Goal: Find specific page/section: Find specific page/section

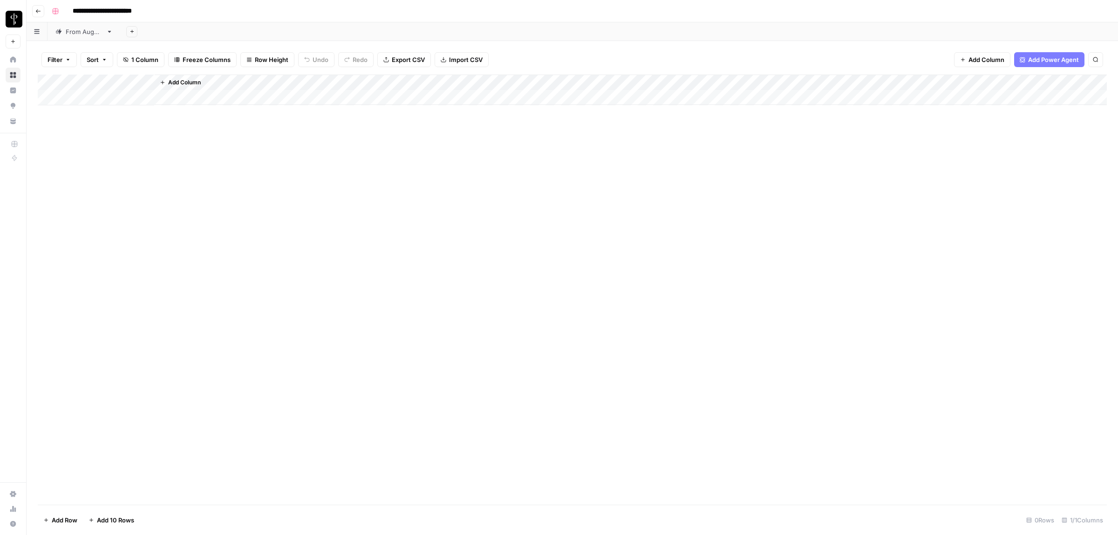
click at [57, 58] on span "Filter" at bounding box center [55, 59] width 15 height 9
click at [91, 109] on input "text" at bounding box center [110, 108] width 102 height 9
click at [85, 30] on div "From [DATE]" at bounding box center [84, 31] width 37 height 9
click at [52, 57] on span "Filter" at bounding box center [55, 59] width 15 height 9
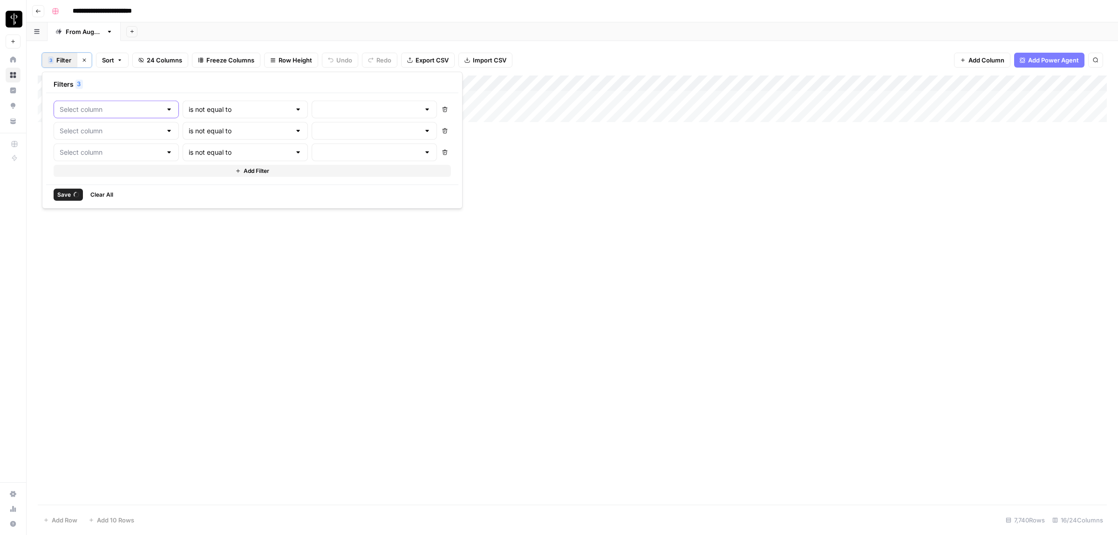
click at [96, 108] on input "text" at bounding box center [111, 109] width 102 height 9
type input "Posted"
type input "Status"
type input "Needs to Post"
type input "Status"
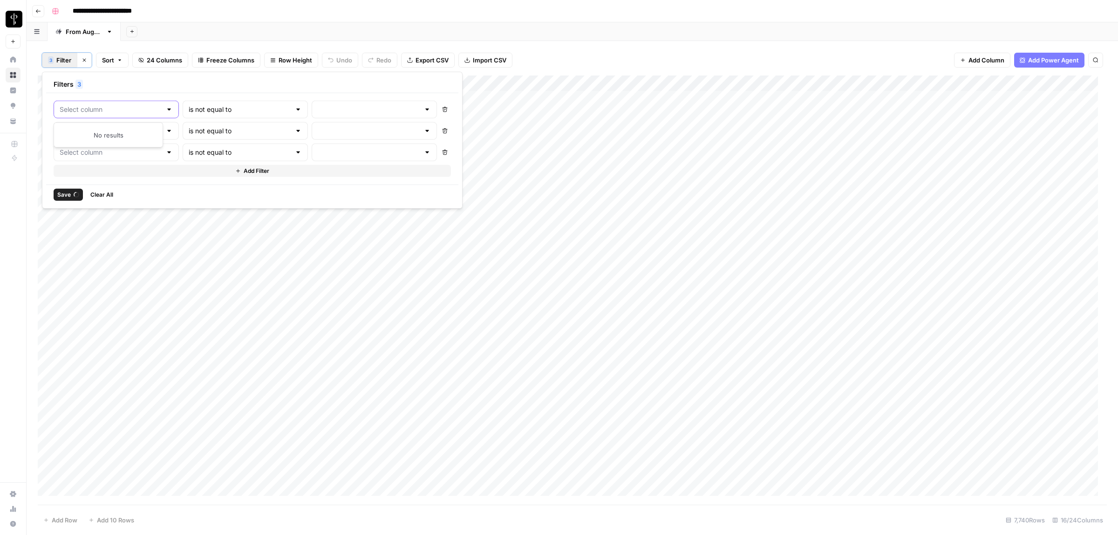
type input "Do Not Post"
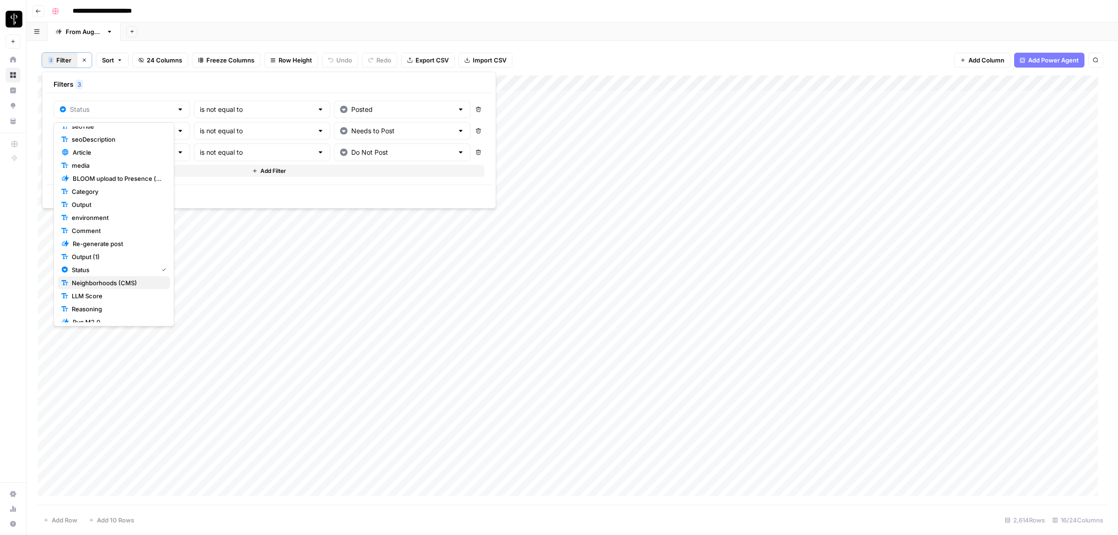
scroll to position [87, 0]
click at [98, 271] on span "Status" at bounding box center [113, 268] width 82 height 9
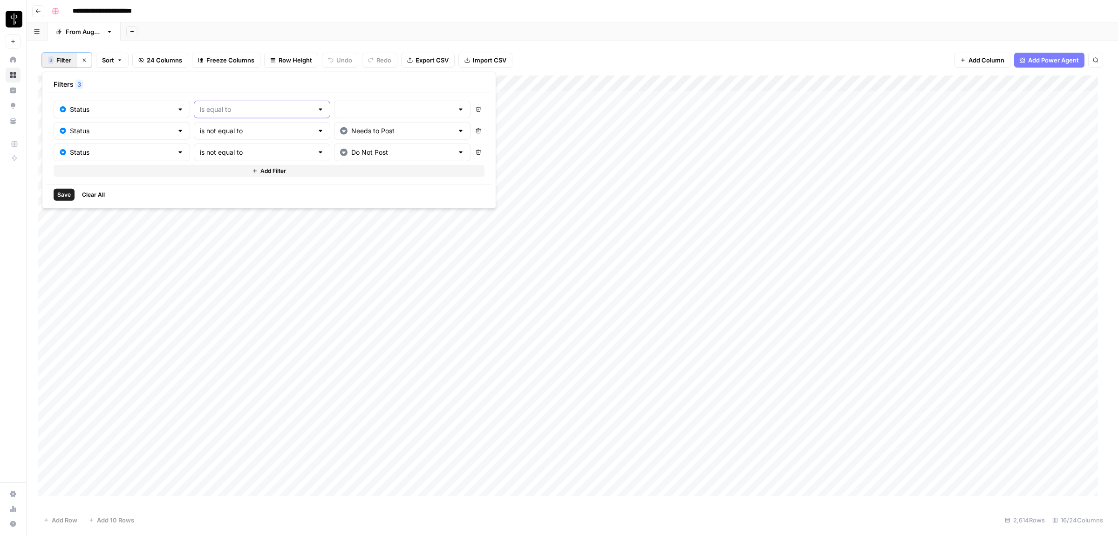
click at [268, 113] on input "text" at bounding box center [256, 109] width 113 height 9
click at [220, 145] on span "is not equal to" at bounding box center [236, 146] width 101 height 9
type input "is not equal to"
click at [350, 108] on input "text" at bounding box center [396, 109] width 113 height 9
click at [347, 129] on span "Posted" at bounding box center [367, 133] width 90 height 9
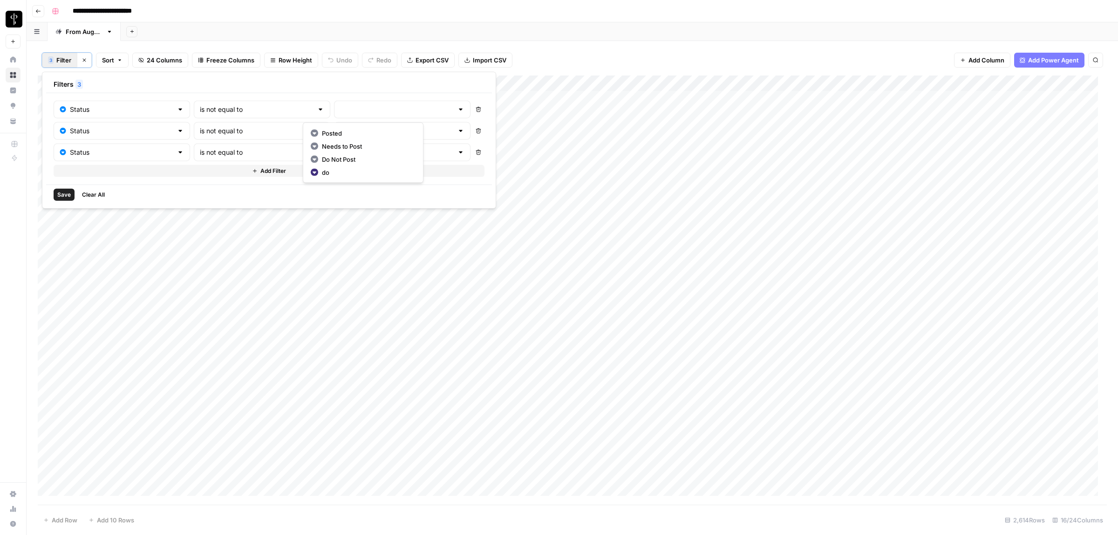
type input "Posted"
click at [61, 192] on span "Save" at bounding box center [64, 195] width 14 height 8
click at [60, 59] on span "Filter" at bounding box center [63, 59] width 15 height 9
click at [59, 194] on span "Save" at bounding box center [64, 195] width 14 height 8
